Goal: Information Seeking & Learning: Find specific fact

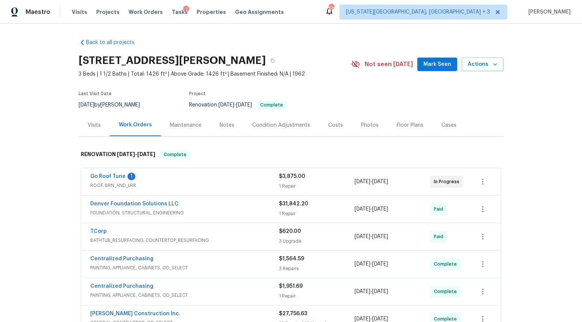
click at [333, 120] on div "Costs" at bounding box center [335, 125] width 33 height 22
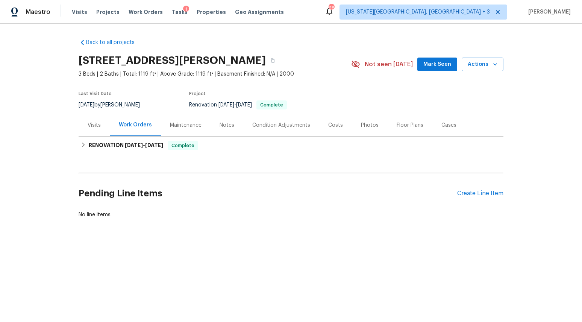
click at [328, 122] on div "Costs" at bounding box center [335, 125] width 15 height 8
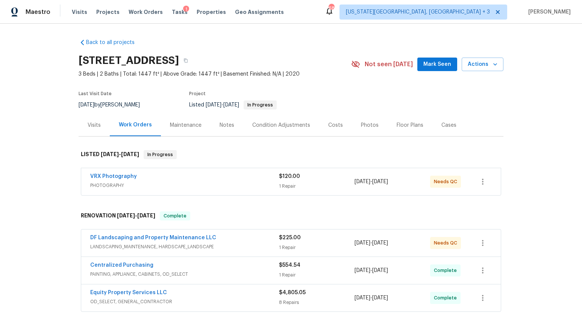
click at [333, 124] on div "Costs" at bounding box center [335, 125] width 15 height 8
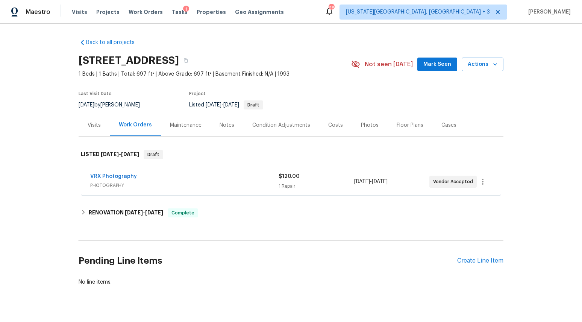
click at [328, 129] on div "Costs" at bounding box center [335, 125] width 15 height 8
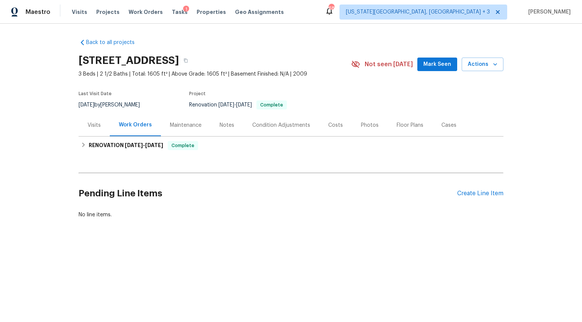
click at [328, 128] on div "Costs" at bounding box center [335, 125] width 15 height 8
click at [328, 127] on div "Costs" at bounding box center [335, 125] width 15 height 8
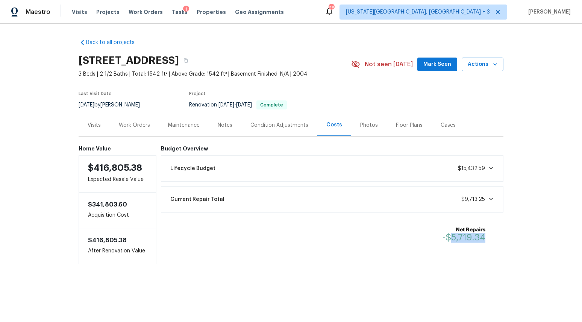
drag, startPoint x: 448, startPoint y: 239, endPoint x: 482, endPoint y: 239, distance: 34.9
click at [482, 239] on div "Net Repairs -$5,719.34" at bounding box center [468, 234] width 51 height 17
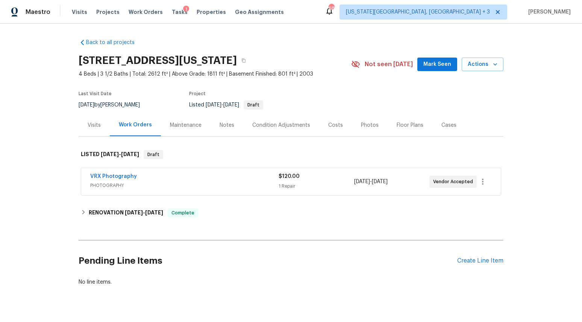
click at [323, 130] on div "Costs" at bounding box center [335, 125] width 33 height 22
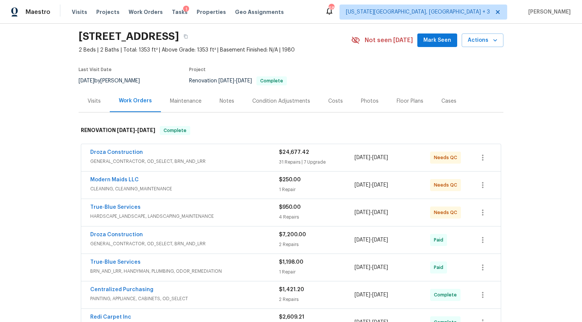
scroll to position [24, 0]
click at [328, 101] on div "Costs" at bounding box center [335, 102] width 15 height 8
